Goal: Task Accomplishment & Management: Use online tool/utility

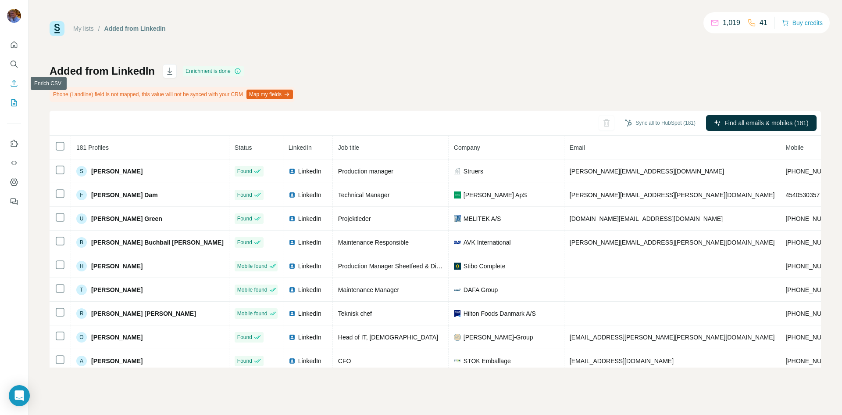
click at [9, 78] on button "Enrich CSV" at bounding box center [14, 83] width 14 height 16
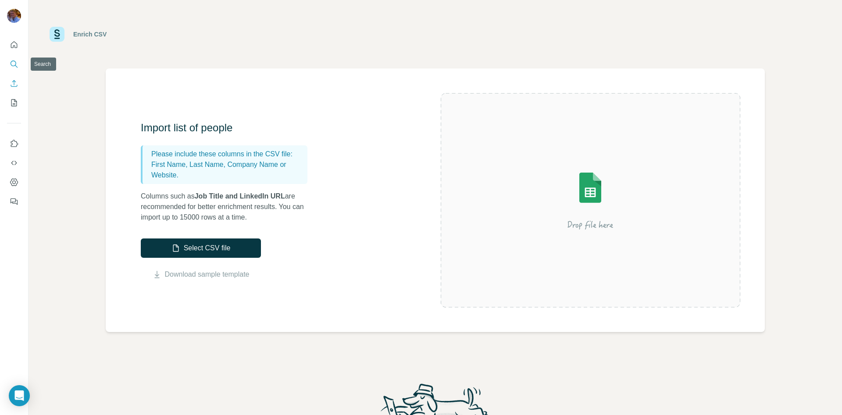
click at [16, 61] on icon "Search" at bounding box center [14, 64] width 9 height 9
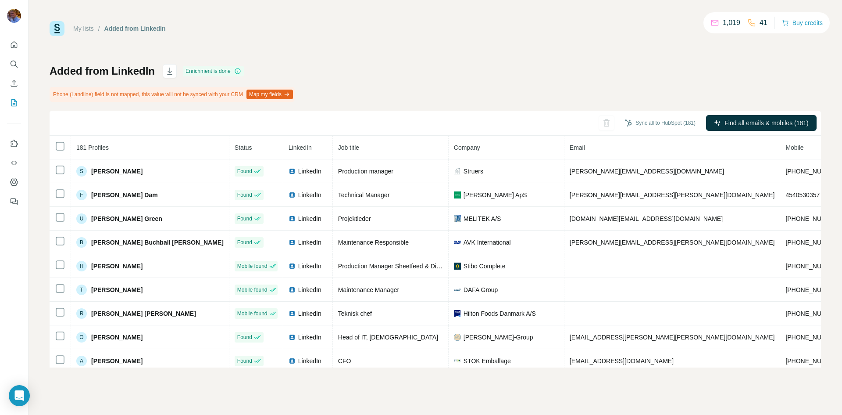
click at [495, 125] on div "Sync all to HubSpot (181) Find all emails & mobiles (181)" at bounding box center [436, 123] width 772 height 25
